Goal: Information Seeking & Learning: Learn about a topic

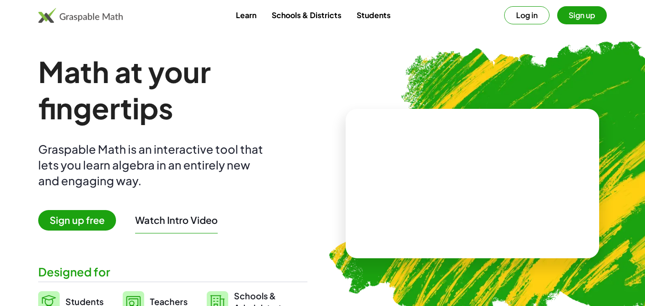
click at [68, 221] on span "Sign up free" at bounding box center [77, 220] width 78 height 21
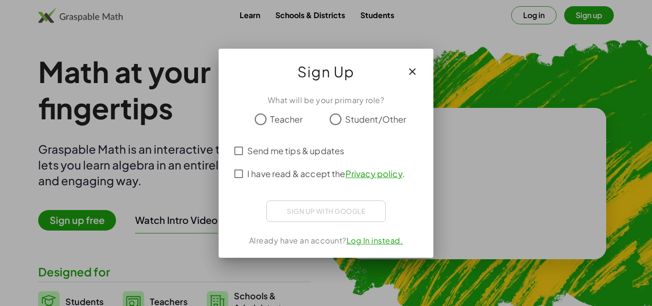
click at [457, 59] on div at bounding box center [326, 153] width 652 height 306
click at [293, 211] on div "Sign up with Google Sign in with Google Sign in with Google. Opens in new tab" at bounding box center [325, 210] width 119 height 21
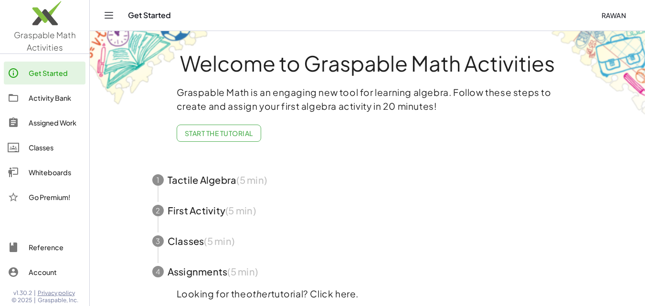
scroll to position [44, 0]
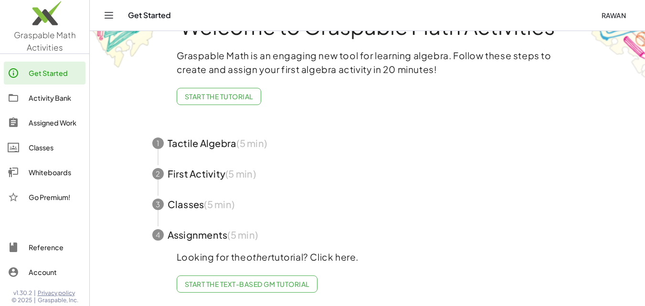
click at [261, 275] on link "Start the Text-based GM Tutorial" at bounding box center [247, 283] width 141 height 17
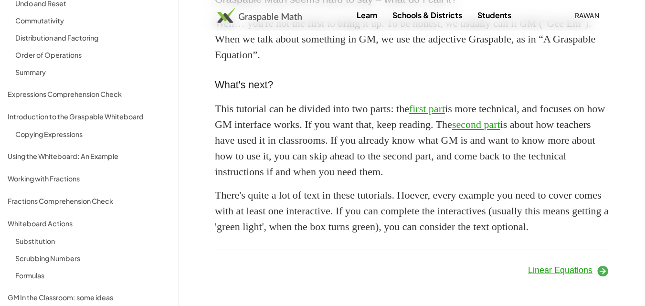
scroll to position [182, 0]
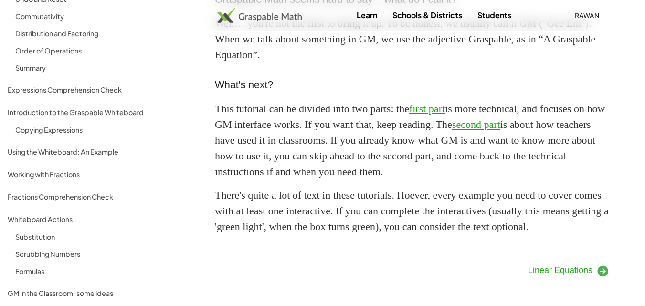
click at [604, 268] on icon at bounding box center [602, 270] width 13 height 13
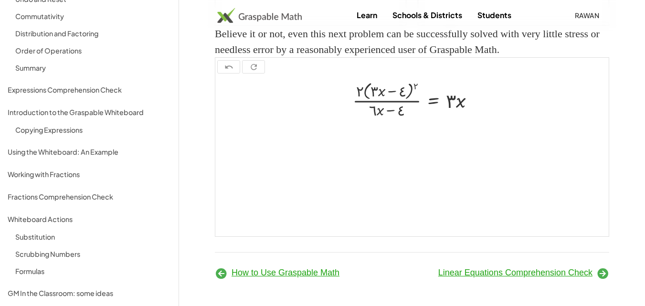
scroll to position [1279, 0]
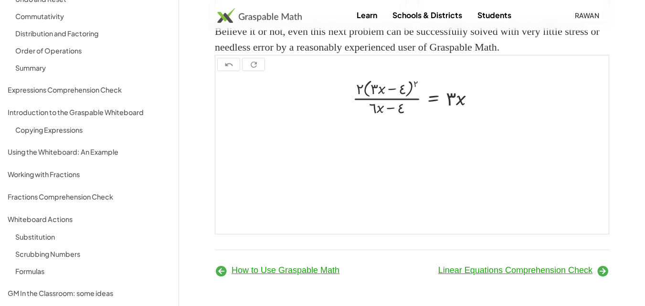
click at [603, 268] on icon at bounding box center [602, 270] width 13 height 13
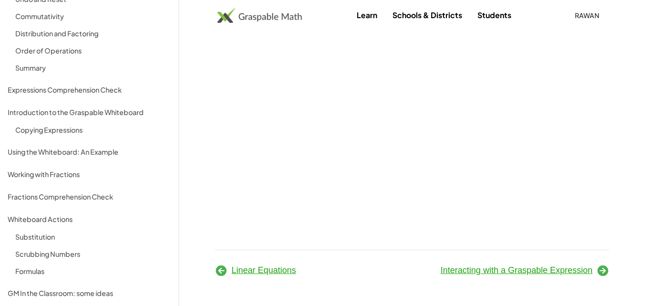
scroll to position [5, 0]
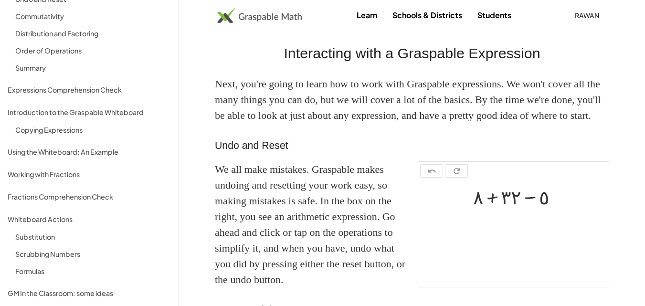
scroll to position [1608, 0]
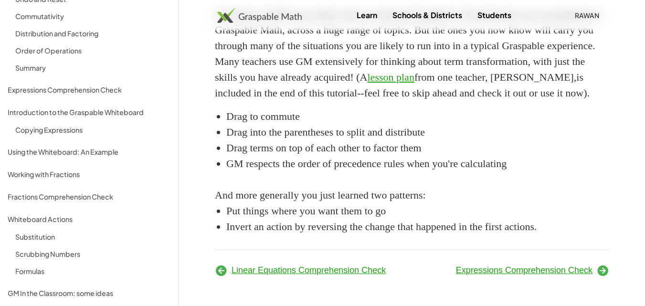
click at [604, 271] on icon at bounding box center [602, 270] width 13 height 13
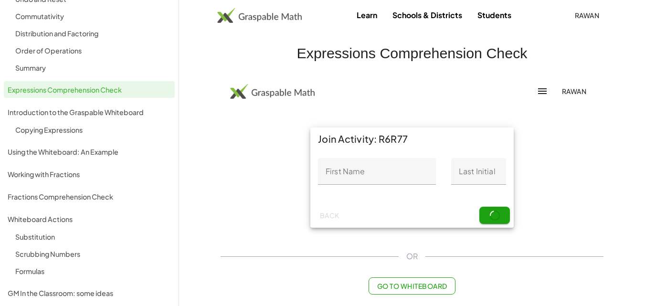
click at [57, 268] on div "Formulas" at bounding box center [93, 270] width 156 height 11
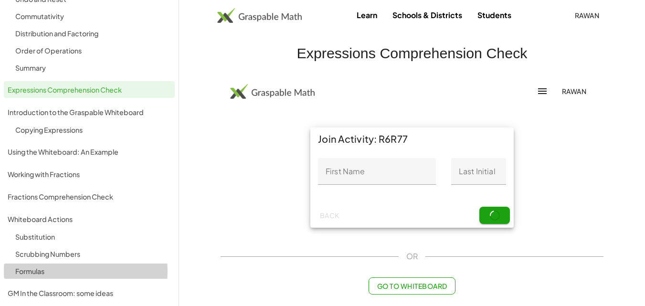
scroll to position [1674, 0]
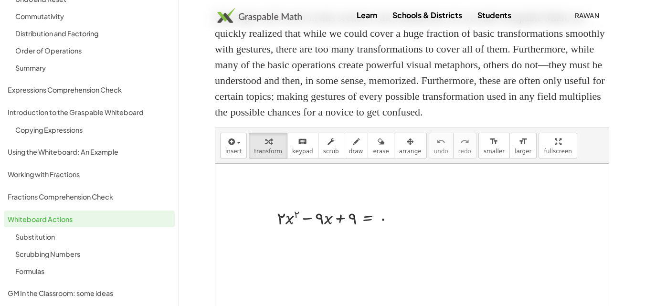
click at [251, 14] on img at bounding box center [259, 15] width 84 height 15
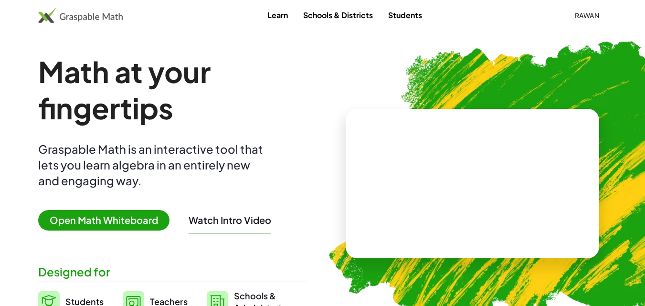
click at [154, 220] on span "Open Math Whiteboard" at bounding box center [103, 220] width 131 height 21
